Goal: Information Seeking & Learning: Learn about a topic

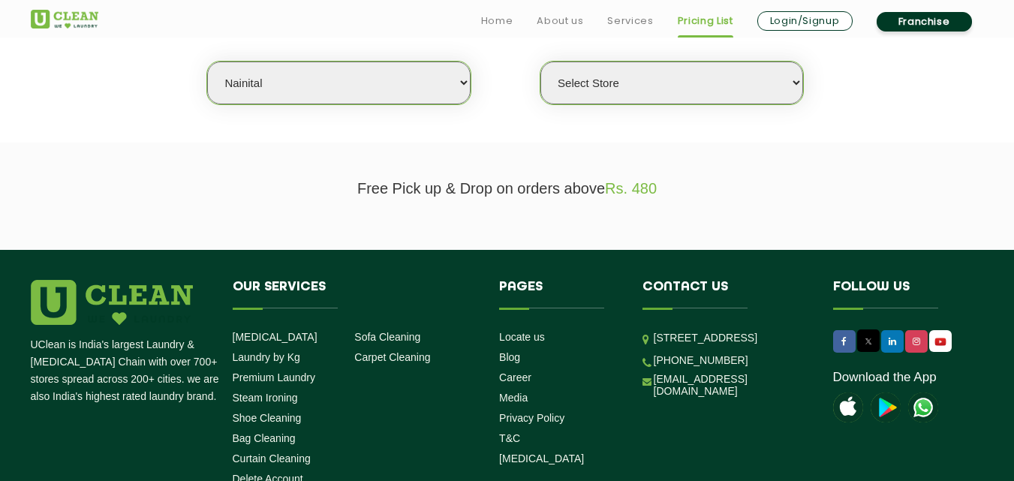
scroll to position [411, 0]
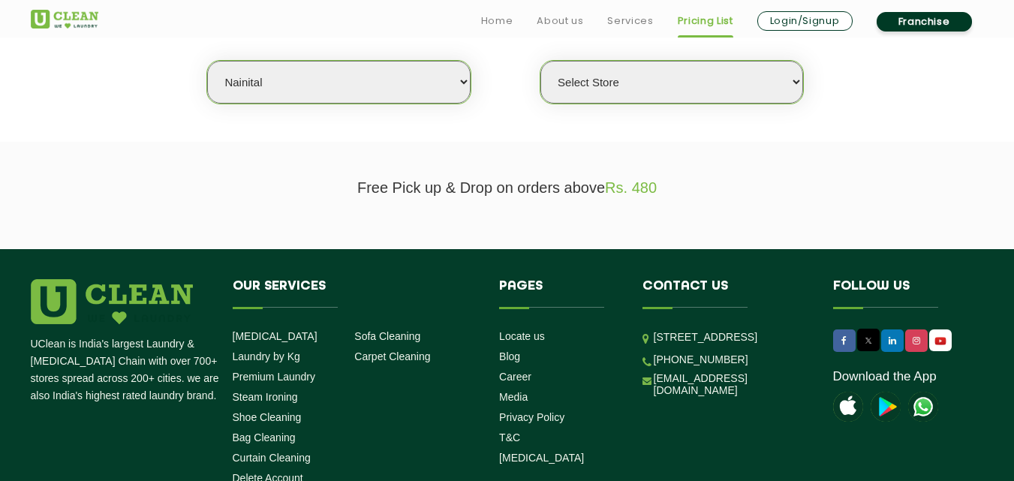
click at [332, 80] on select "Select city [GEOGRAPHIC_DATA] [GEOGRAPHIC_DATA] [GEOGRAPHIC_DATA] [GEOGRAPHIC_D…" at bounding box center [338, 82] width 263 height 43
select select "1"
click at [207, 61] on select "Select city [GEOGRAPHIC_DATA] [GEOGRAPHIC_DATA] [GEOGRAPHIC_DATA] [GEOGRAPHIC_D…" at bounding box center [338, 82] width 263 height 43
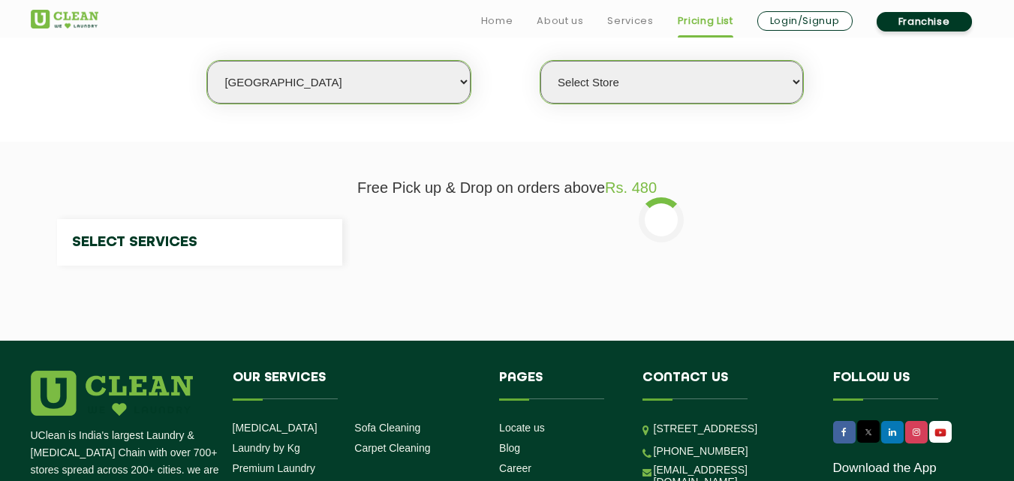
select select "0"
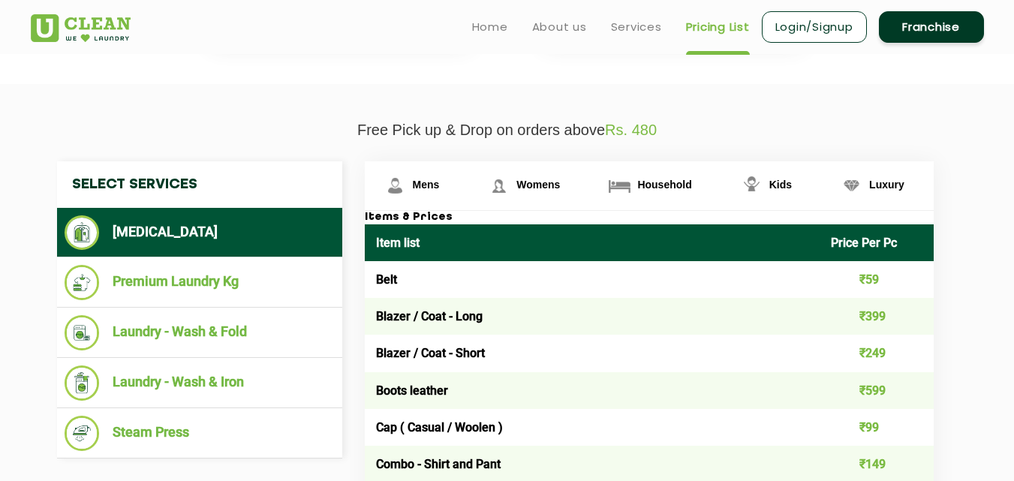
scroll to position [396, 0]
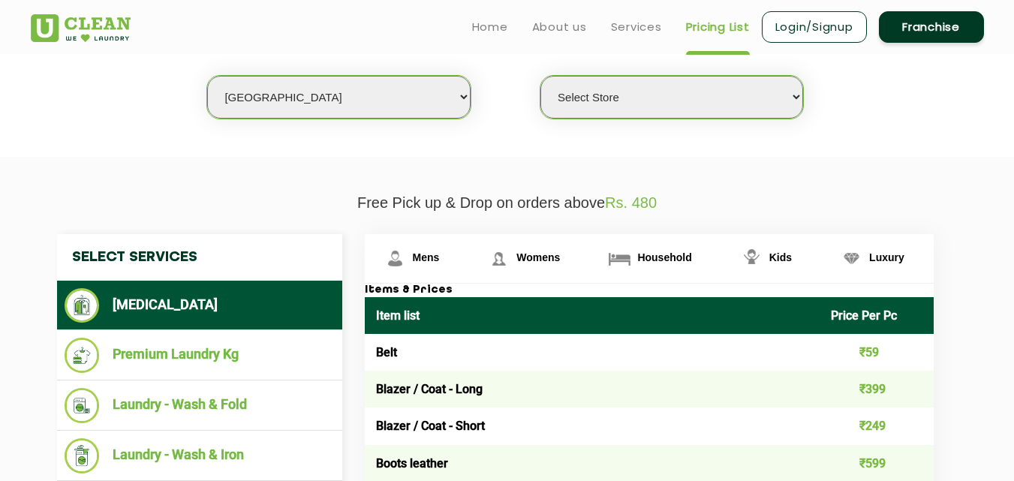
click at [291, 108] on select "Select city [GEOGRAPHIC_DATA] [GEOGRAPHIC_DATA] [GEOGRAPHIC_DATA] [GEOGRAPHIC_D…" at bounding box center [338, 97] width 263 height 43
select select "6"
click at [207, 76] on select "Select city [GEOGRAPHIC_DATA] [GEOGRAPHIC_DATA] [GEOGRAPHIC_DATA] [GEOGRAPHIC_D…" at bounding box center [338, 97] width 263 height 43
select select "0"
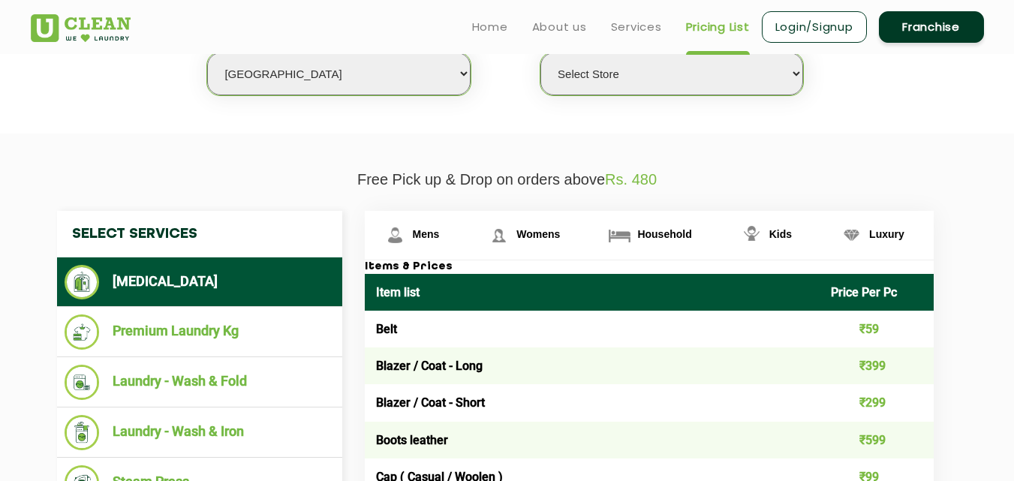
scroll to position [471, 0]
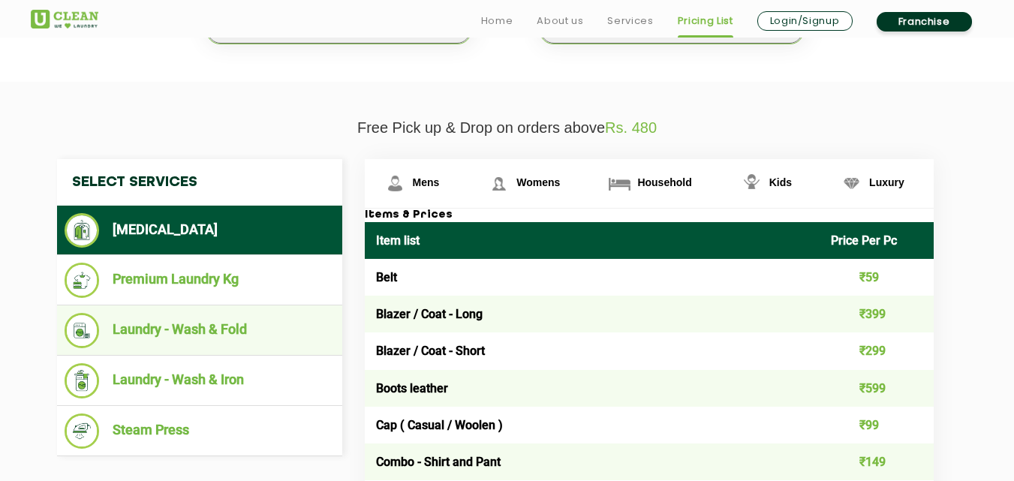
click at [226, 331] on li "Laundry - Wash & Fold" at bounding box center [200, 330] width 270 height 35
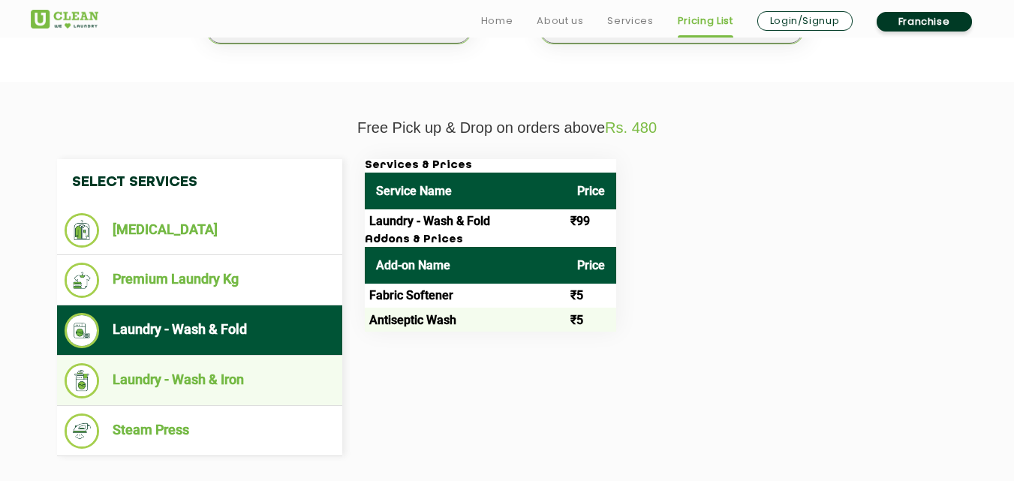
click at [191, 376] on li "Laundry - Wash & Iron" at bounding box center [200, 380] width 270 height 35
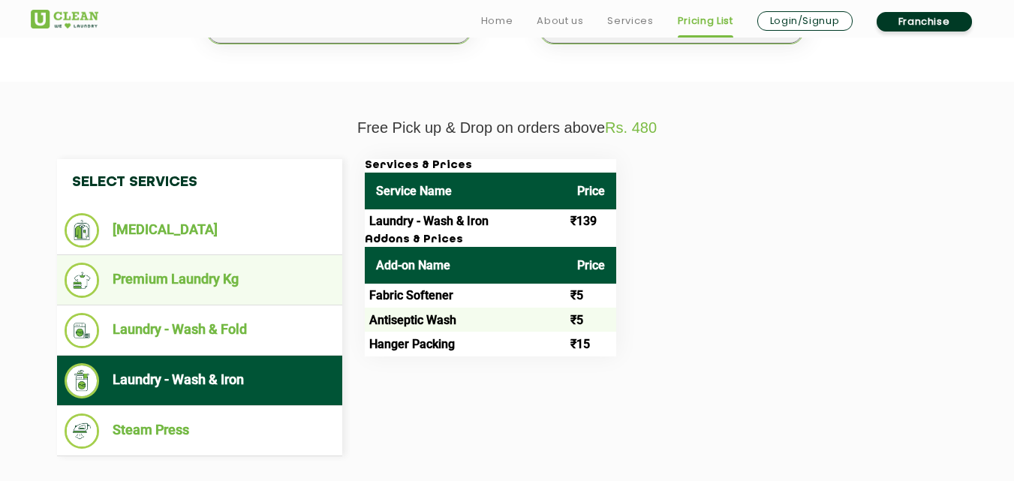
click at [189, 284] on li "Premium Laundry Kg" at bounding box center [200, 280] width 270 height 35
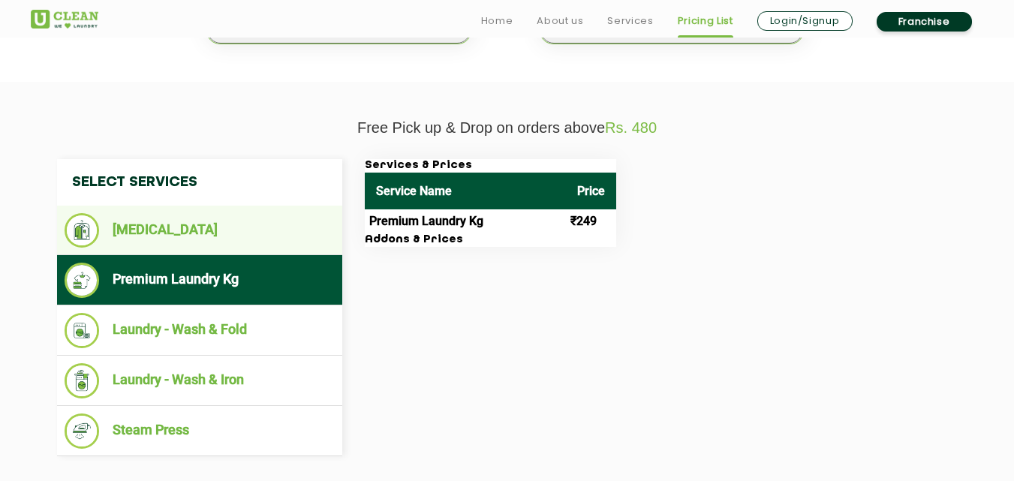
click at [181, 232] on li "[MEDICAL_DATA]" at bounding box center [200, 230] width 270 height 35
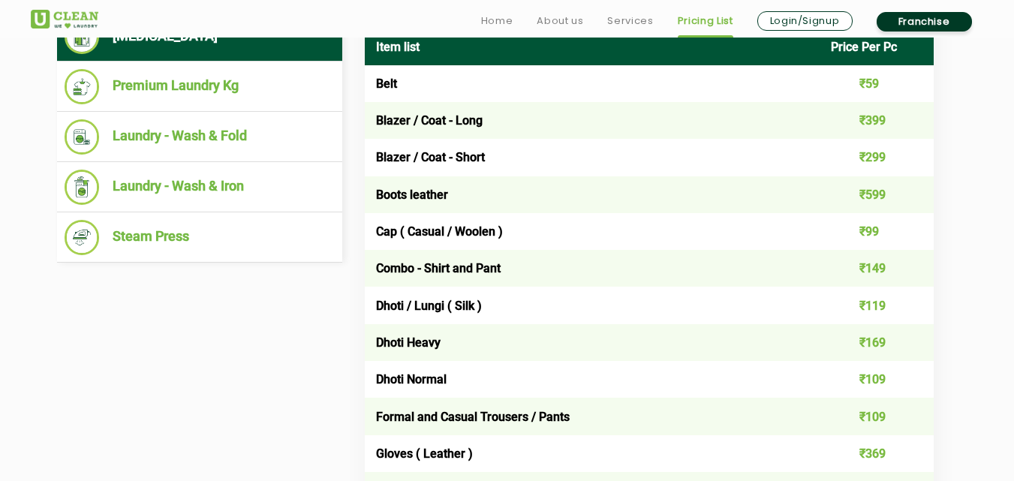
scroll to position [676, 0]
